Goal: Task Accomplishment & Management: Complete application form

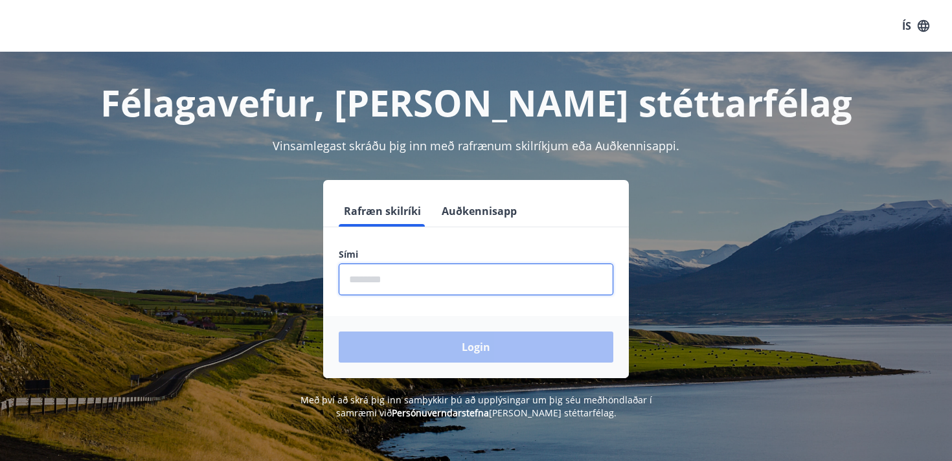
click at [475, 280] on input "phone" at bounding box center [476, 279] width 274 height 32
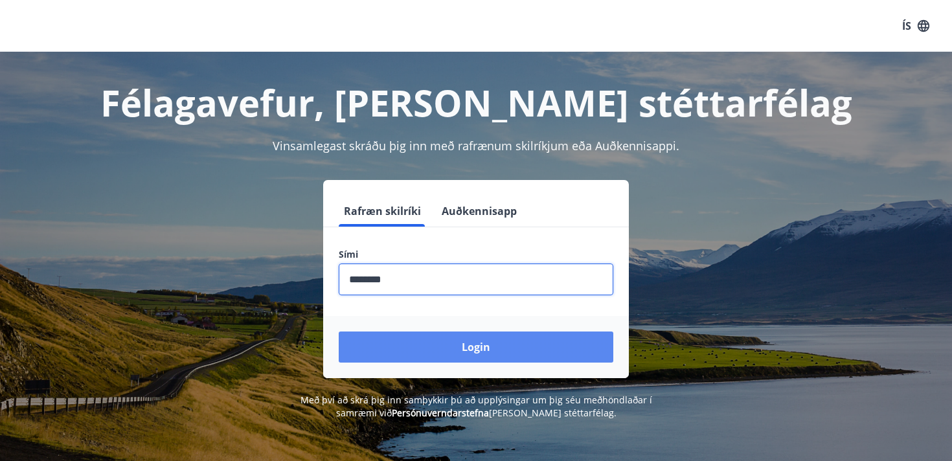
type input "********"
click at [472, 350] on button "Login" at bounding box center [476, 346] width 274 height 31
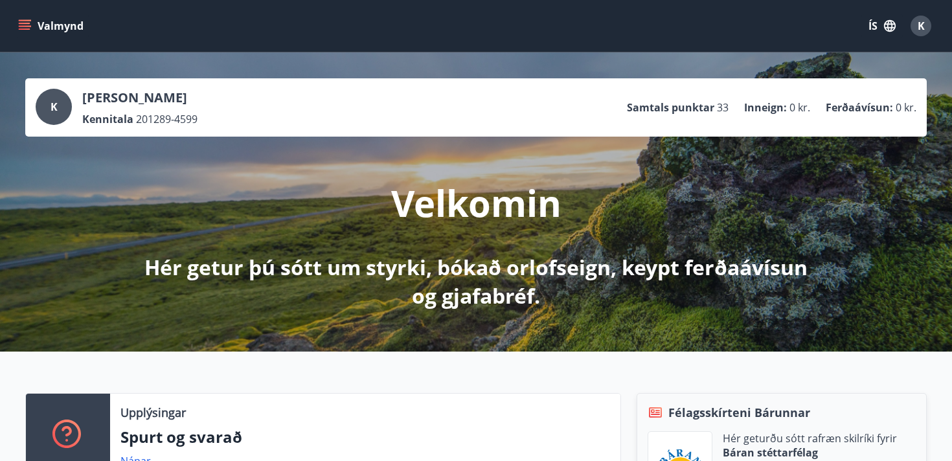
click at [22, 27] on icon "menu" at bounding box center [24, 25] width 13 height 13
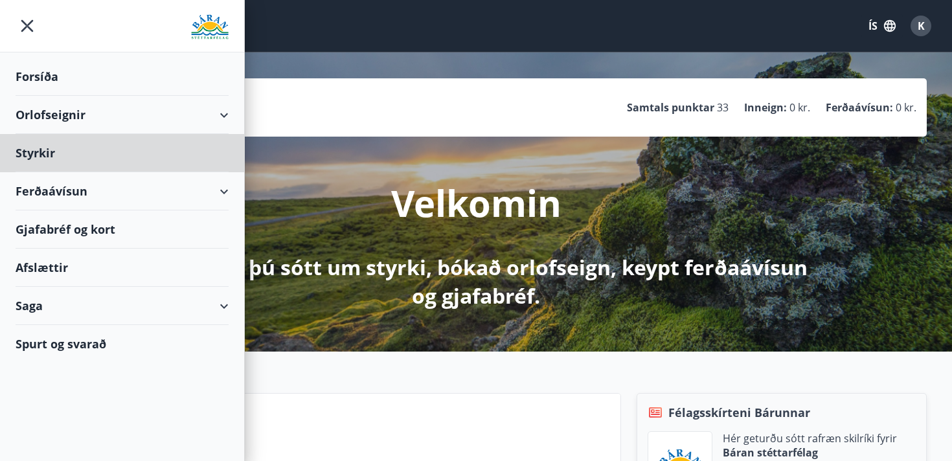
click at [25, 76] on div "Forsíða" at bounding box center [122, 77] width 213 height 38
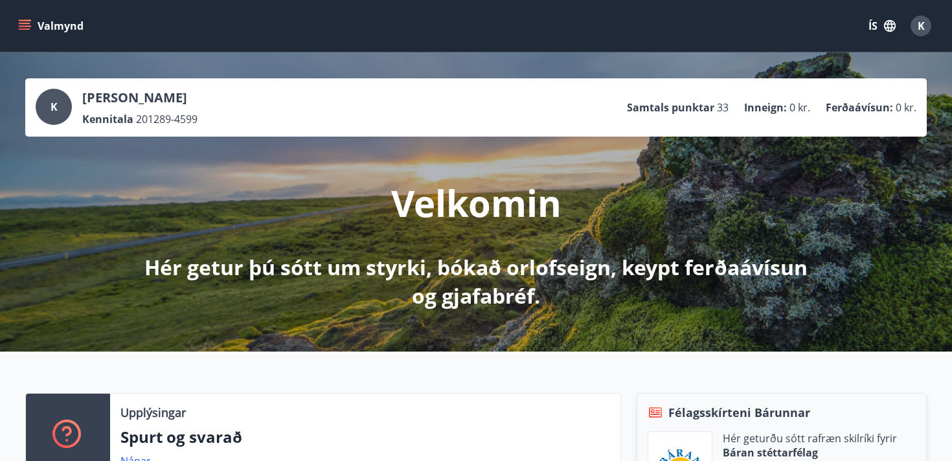
click at [880, 32] on button "ÍS" at bounding box center [881, 25] width 41 height 23
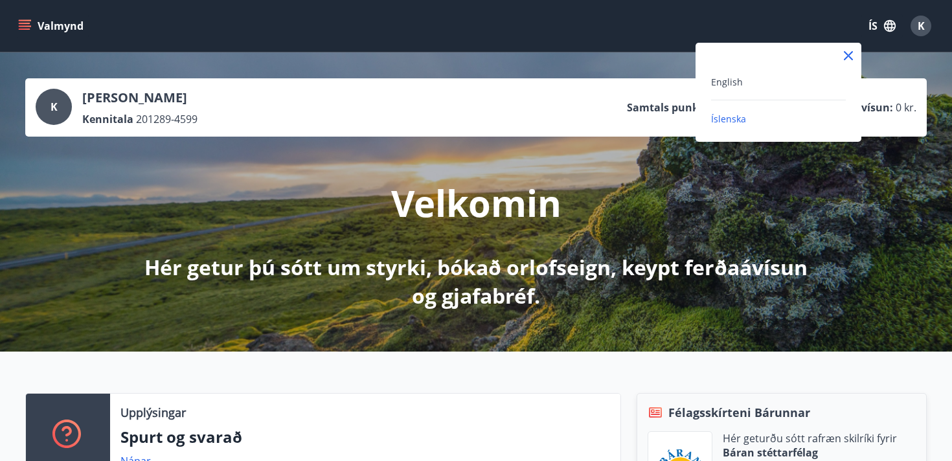
click at [741, 82] on div "English" at bounding box center [778, 82] width 135 height 16
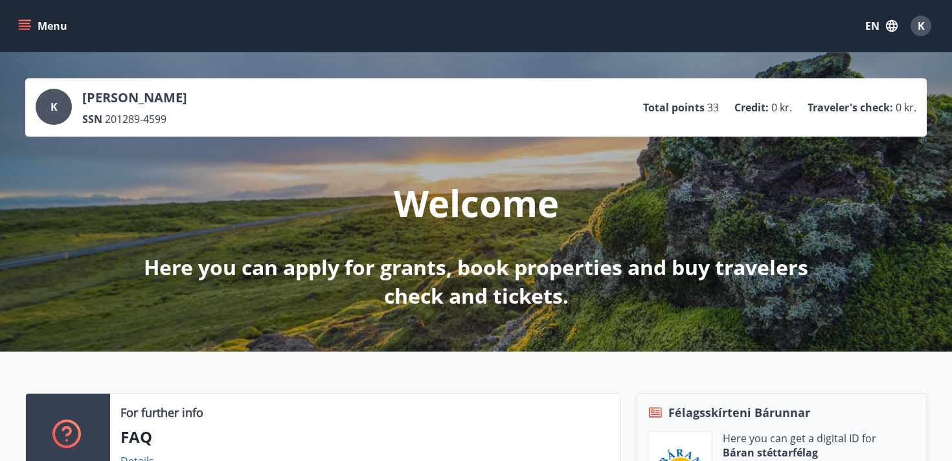
click at [32, 25] on button "Menu" at bounding box center [44, 25] width 57 height 23
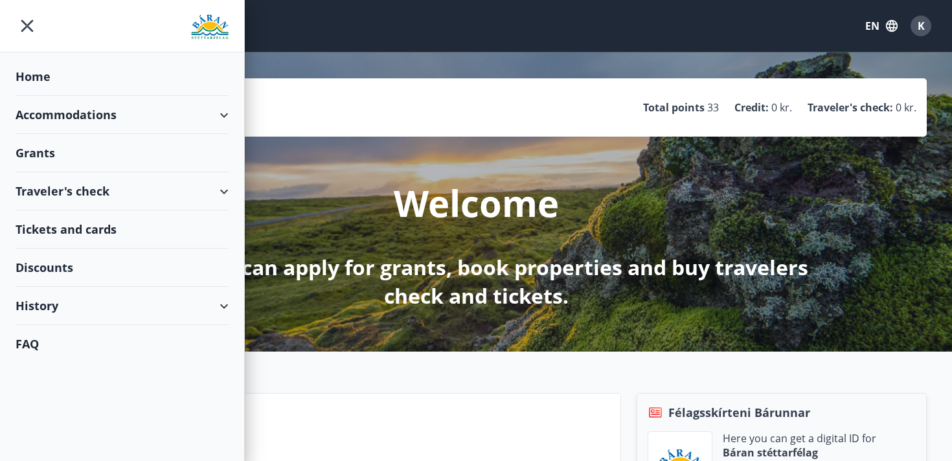
click at [43, 151] on div "Grants" at bounding box center [122, 153] width 213 height 38
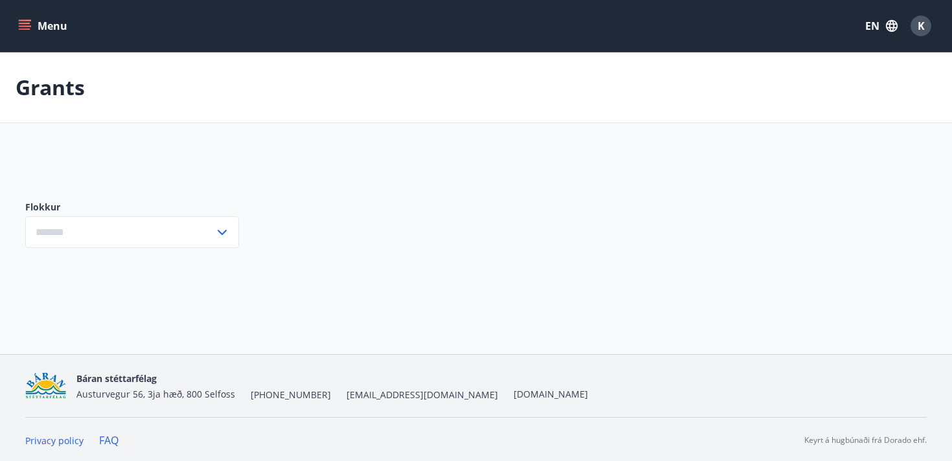
type input "***"
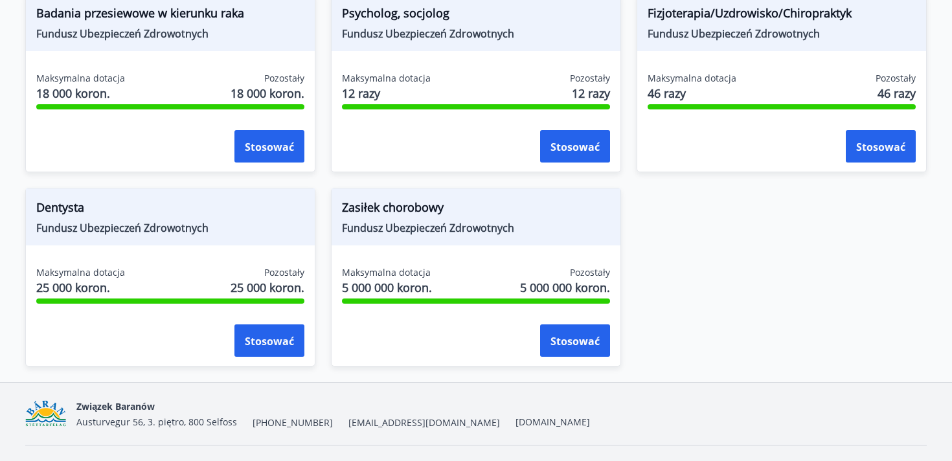
scroll to position [1080, 0]
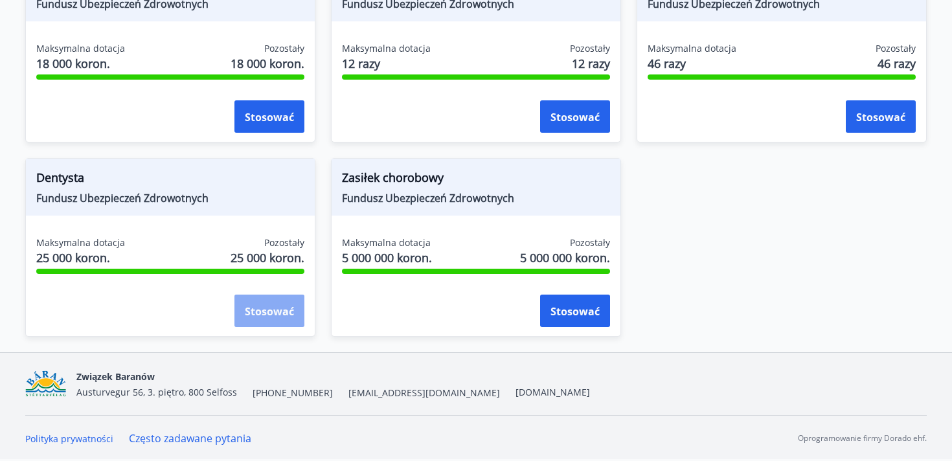
click at [273, 322] on button "Stosować" at bounding box center [269, 311] width 70 height 32
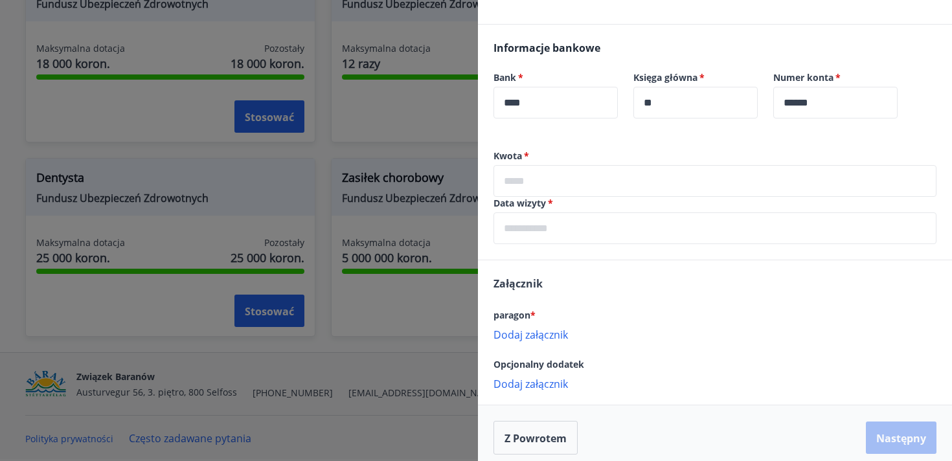
scroll to position [294, 0]
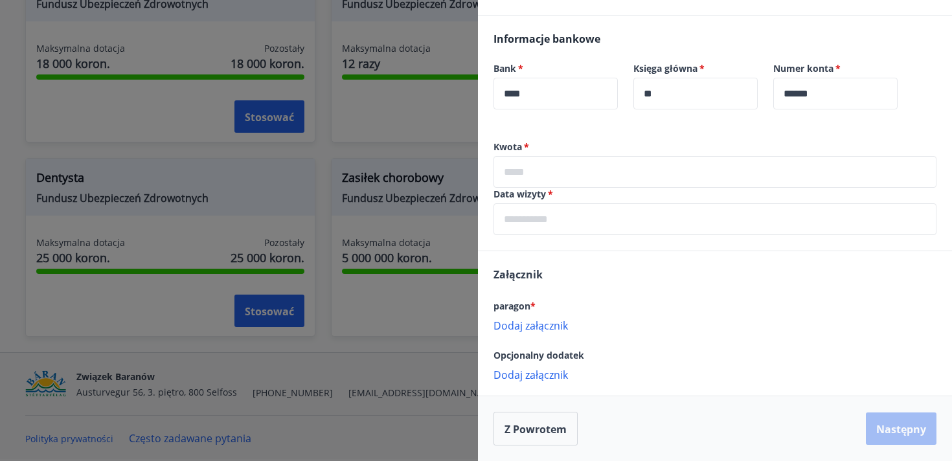
click at [566, 181] on input "text" at bounding box center [714, 172] width 443 height 32
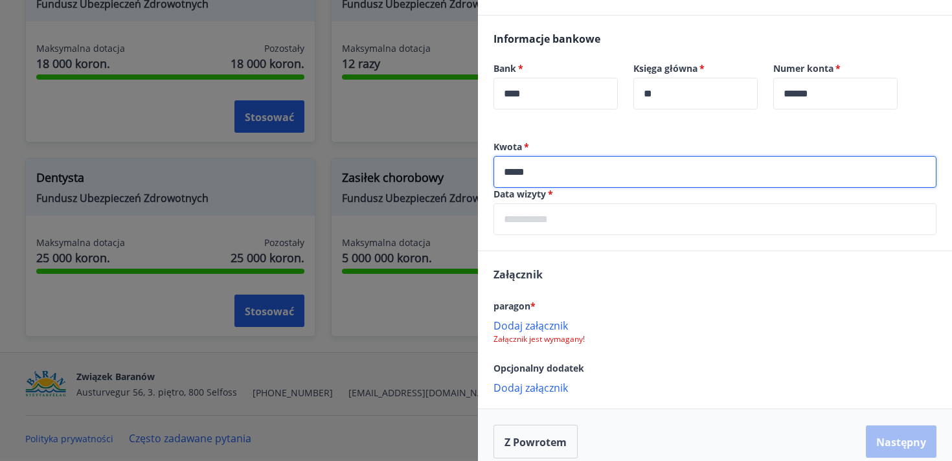
type input "*****"
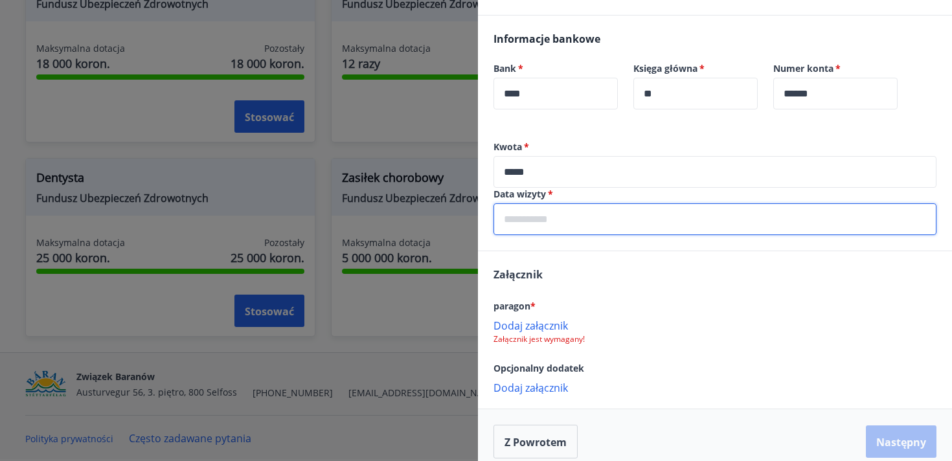
click at [515, 227] on input "text" at bounding box center [714, 219] width 443 height 32
type input "**********"
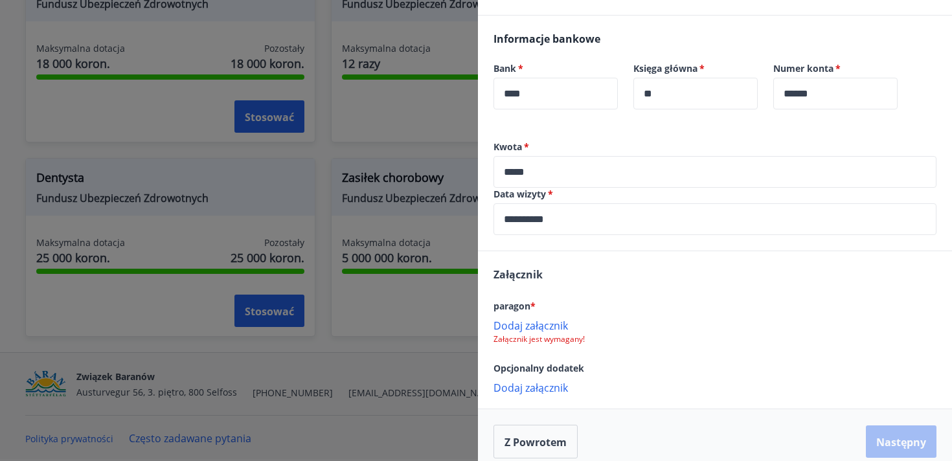
click at [516, 320] on font "Dodaj załącznik" at bounding box center [530, 326] width 74 height 14
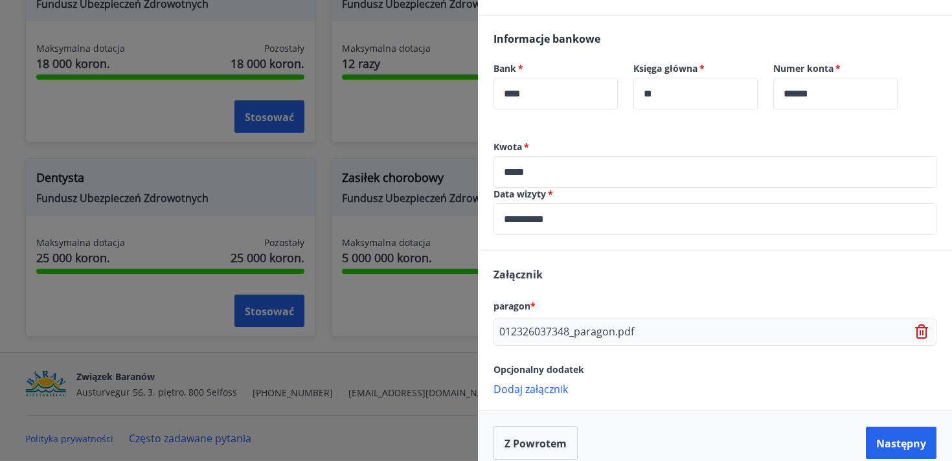
scroll to position [308, 0]
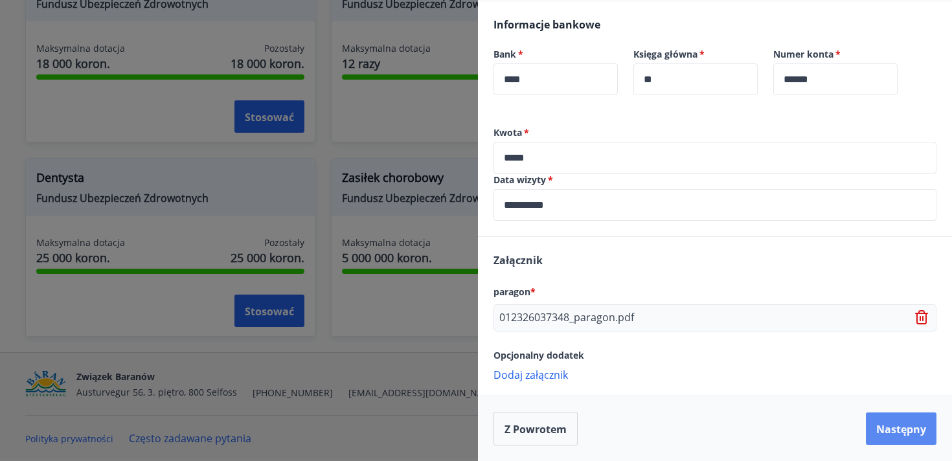
click at [894, 425] on font "Następny" at bounding box center [901, 429] width 50 height 14
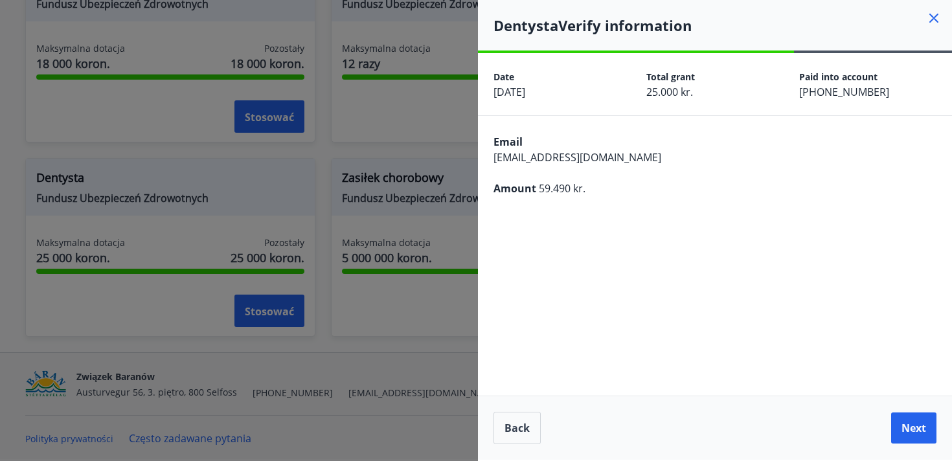
scroll to position [0, 0]
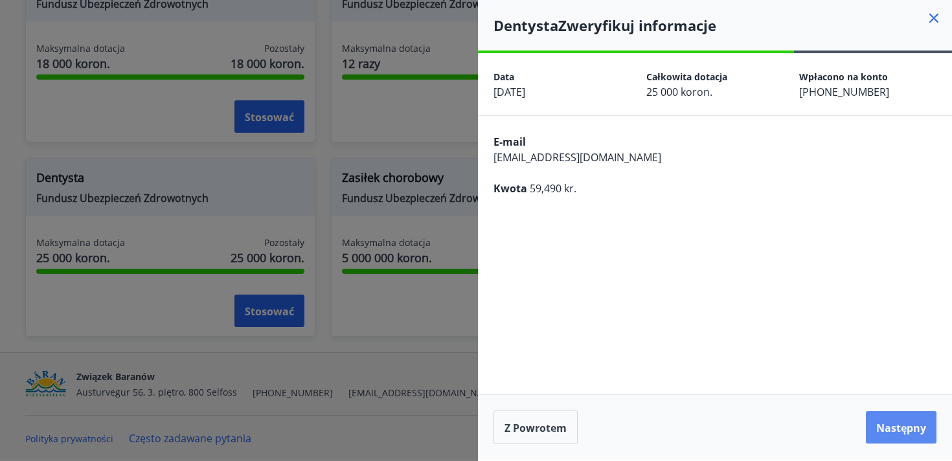
click at [897, 422] on font "Następny" at bounding box center [901, 428] width 50 height 14
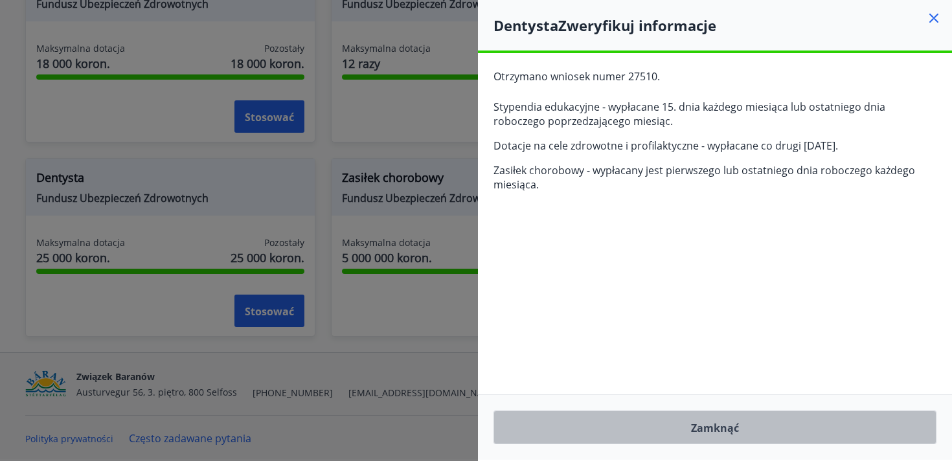
click at [715, 434] on font "Zamknąć" at bounding box center [715, 428] width 48 height 14
